Goal: Information Seeking & Learning: Learn about a topic

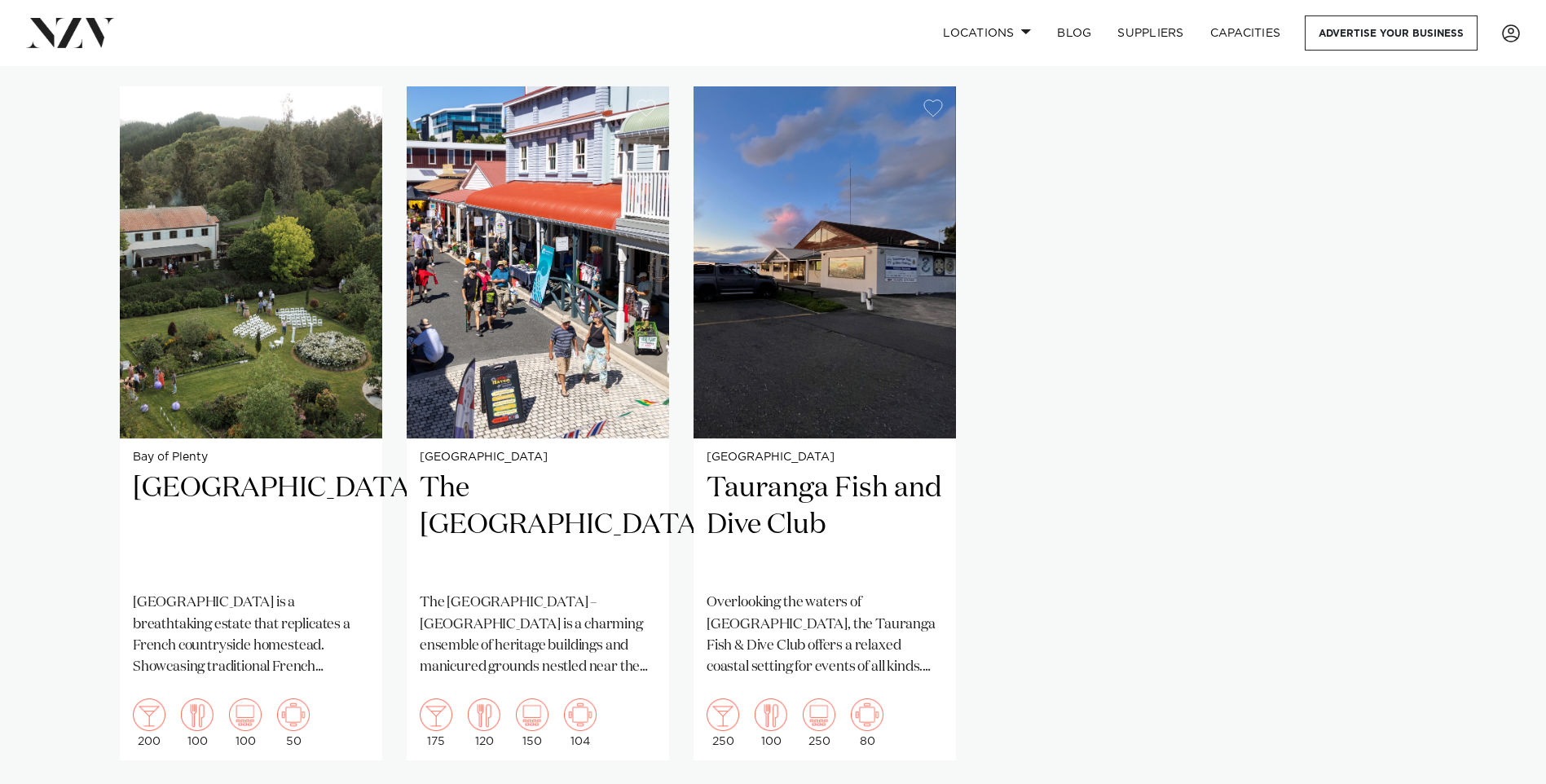
scroll to position [1222, 0]
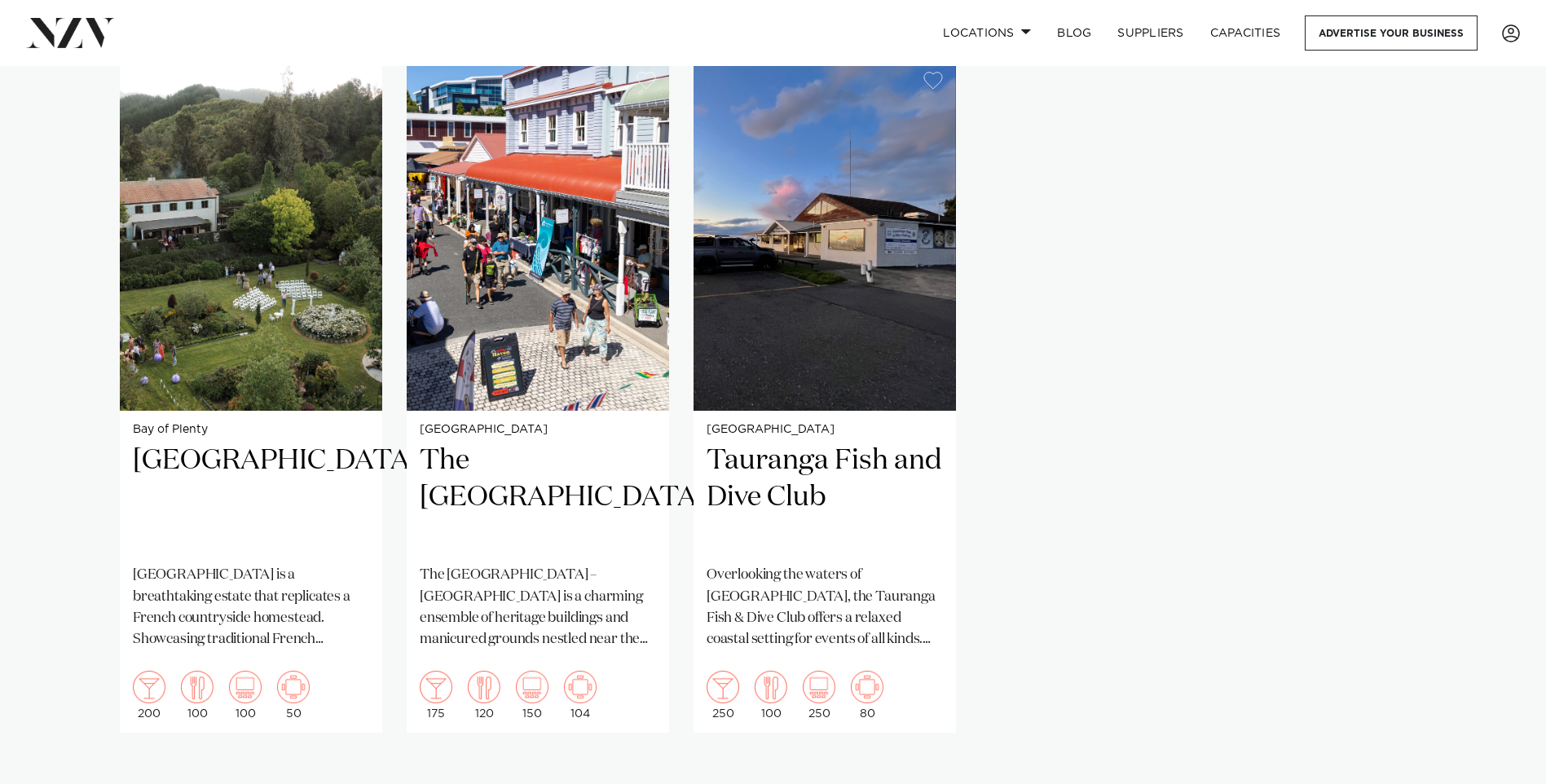
click at [53, 308] on swiper-container "Bay of Plenty [GEOGRAPHIC_DATA] [GEOGRAPHIC_DATA] is a breathtaking estate that…" at bounding box center [773, 435] width 1546 height 752
click at [190, 442] on h2 "[GEOGRAPHIC_DATA]" at bounding box center [251, 497] width 236 height 110
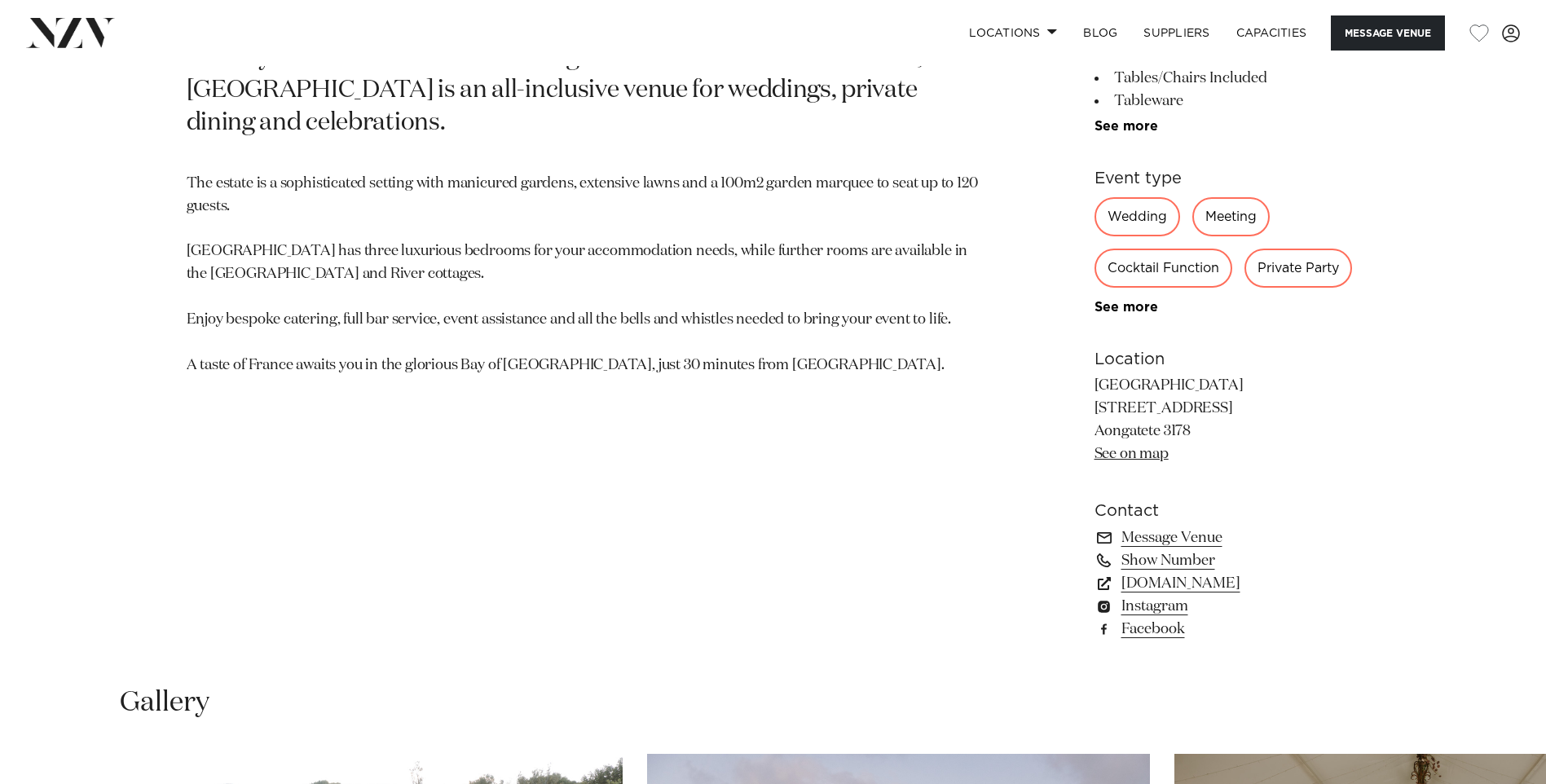
scroll to position [978, 0]
click at [835, 275] on p "The estate is a sophisticated setting with manicured gardens, extensive lawns a…" at bounding box center [583, 273] width 792 height 205
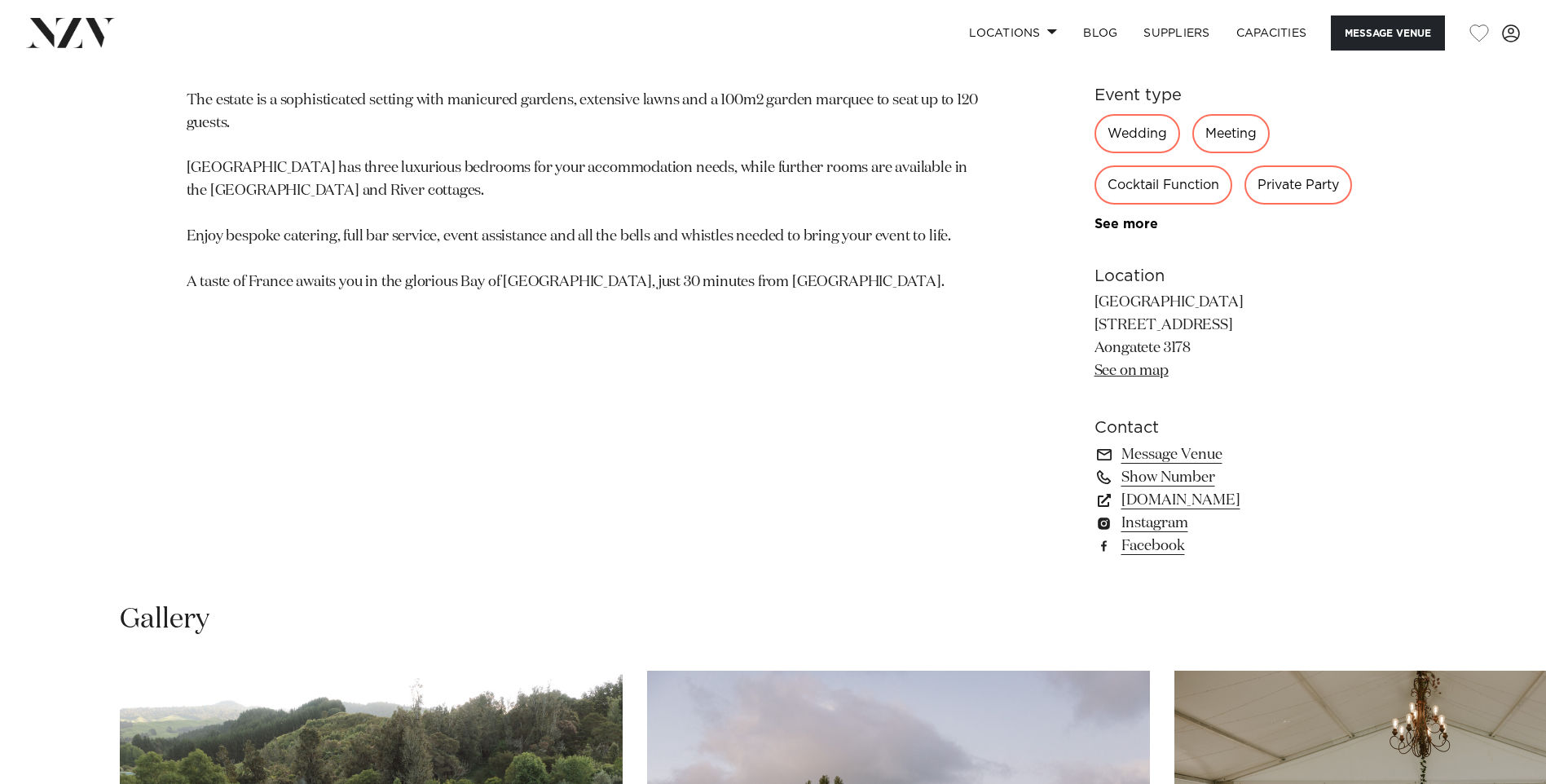
scroll to position [652, 0]
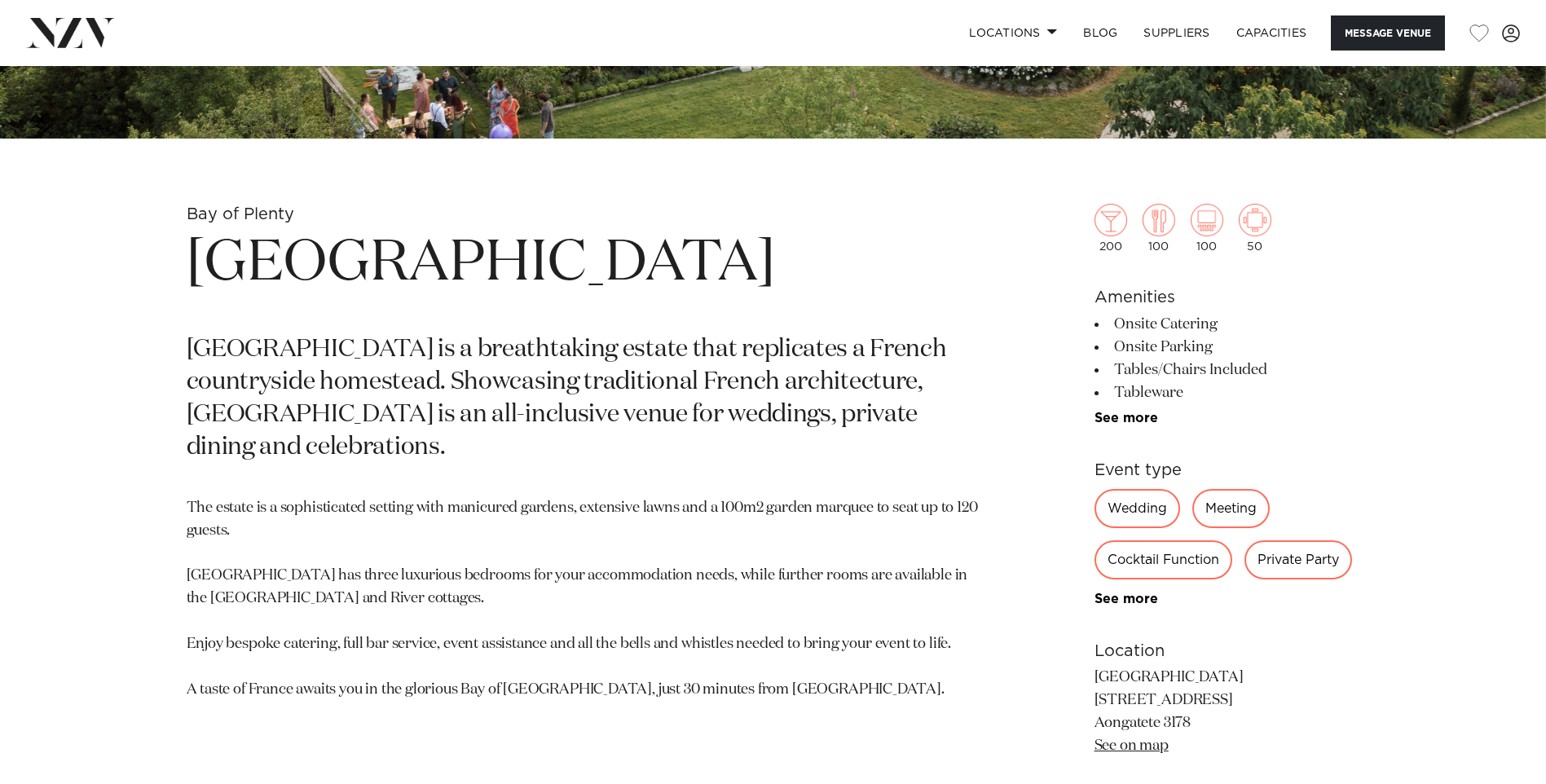
drag, startPoint x: 1117, startPoint y: 598, endPoint x: 1084, endPoint y: 521, distance: 83.8
click at [1117, 599] on link "See more" at bounding box center [1158, 599] width 127 height 13
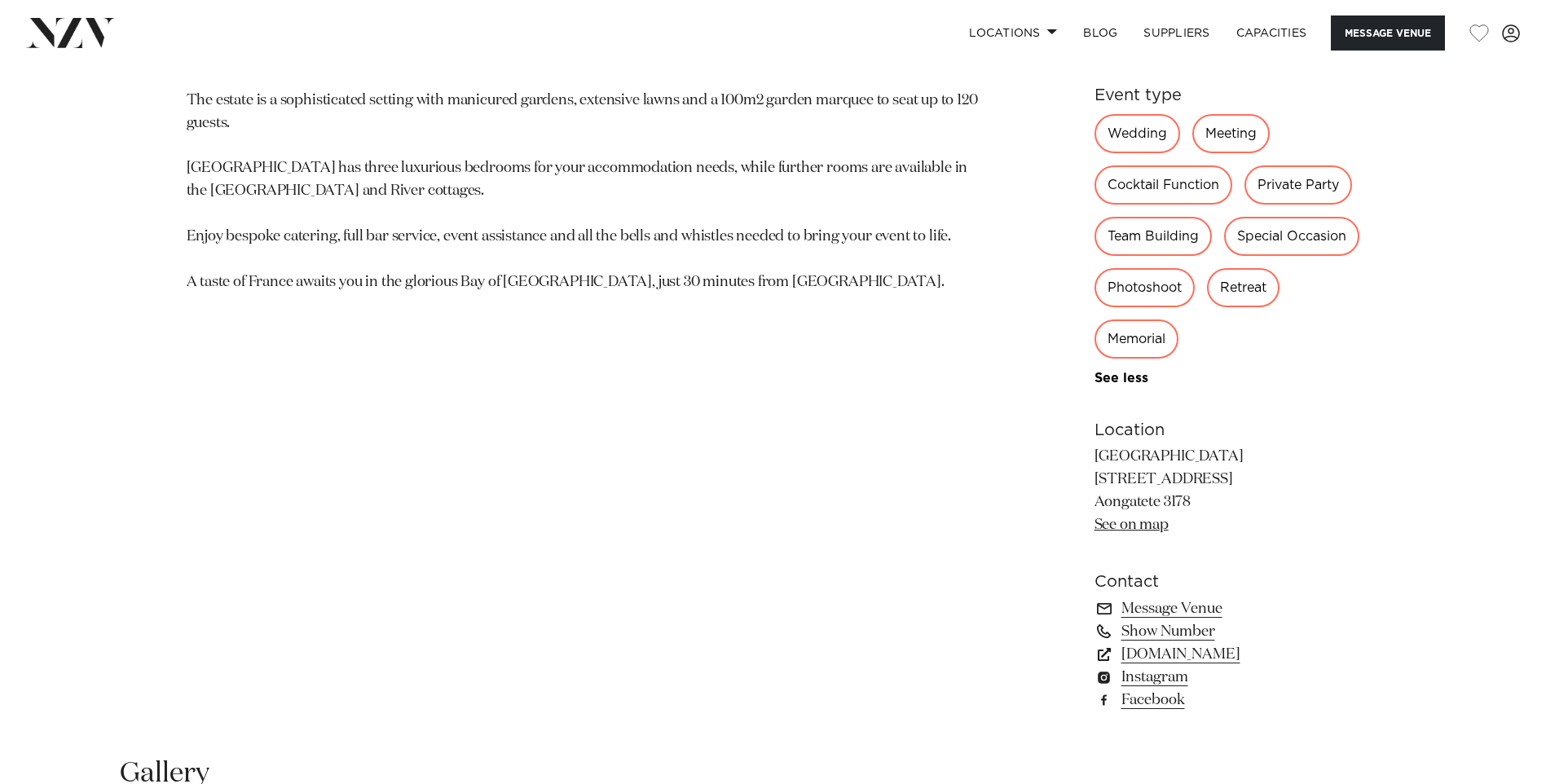
scroll to position [1630, 0]
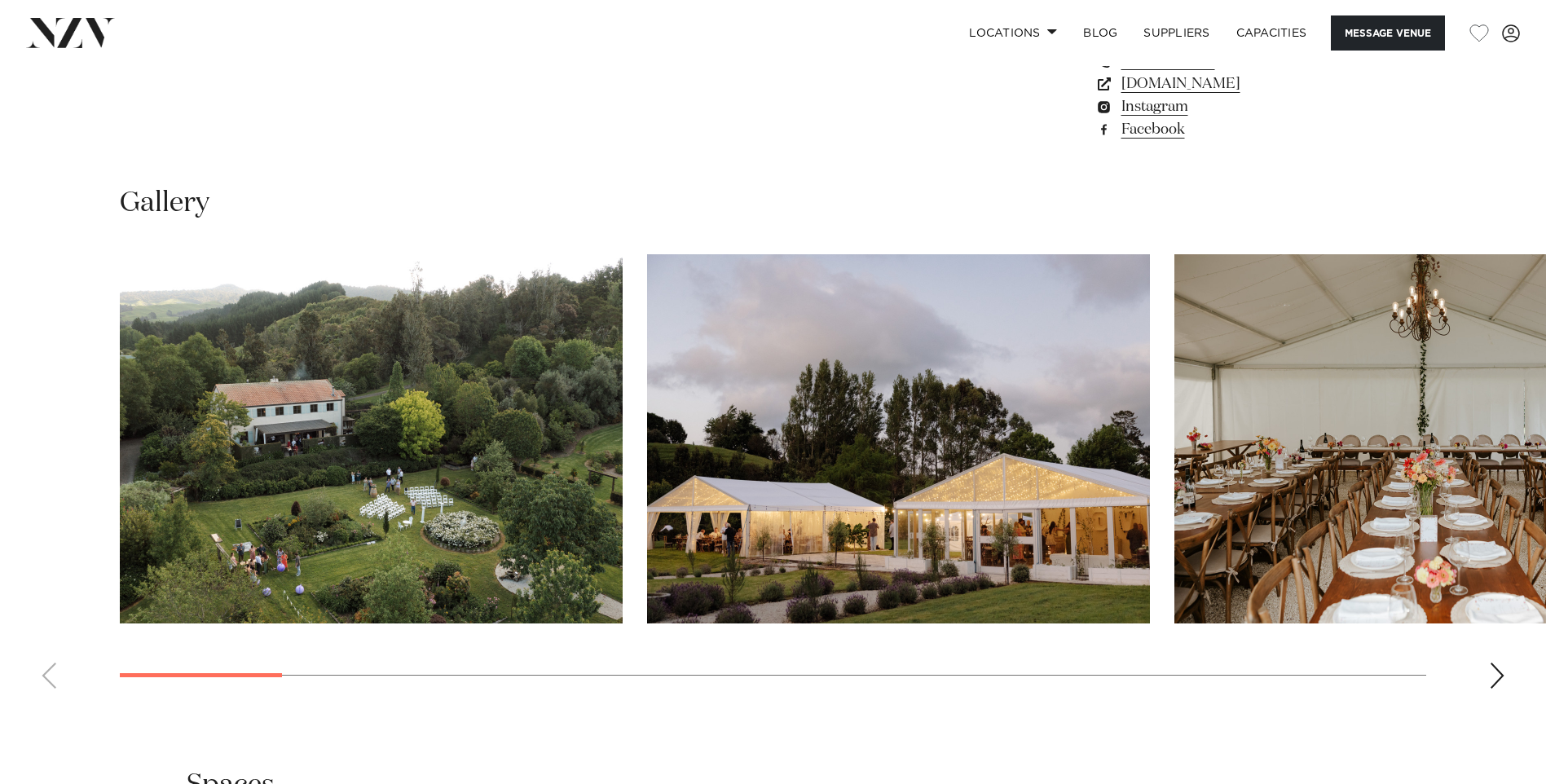
click at [1496, 671] on div "Next slide" at bounding box center [1497, 676] width 17 height 26
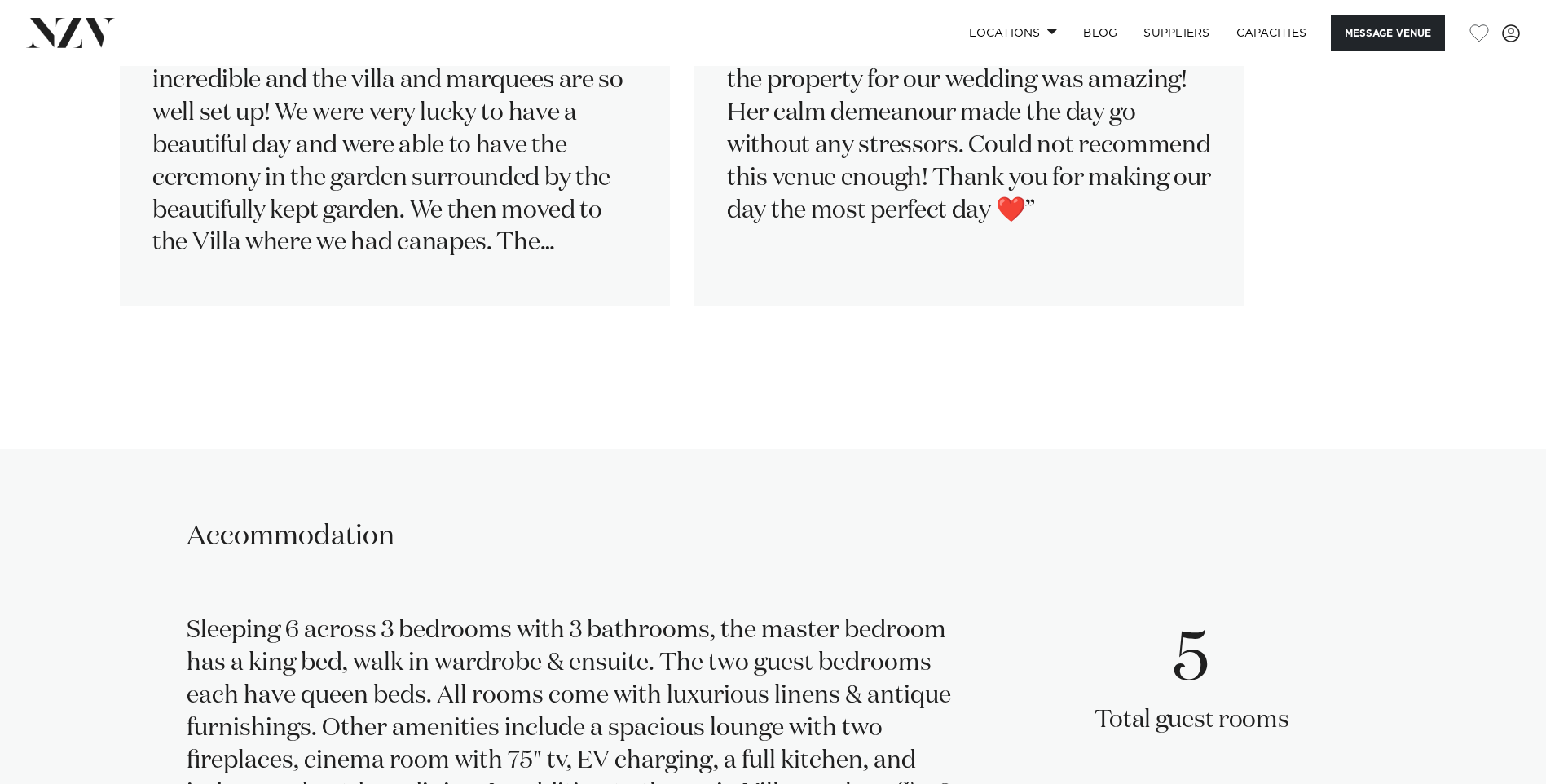
scroll to position [2852, 0]
